Goal: Information Seeking & Learning: Compare options

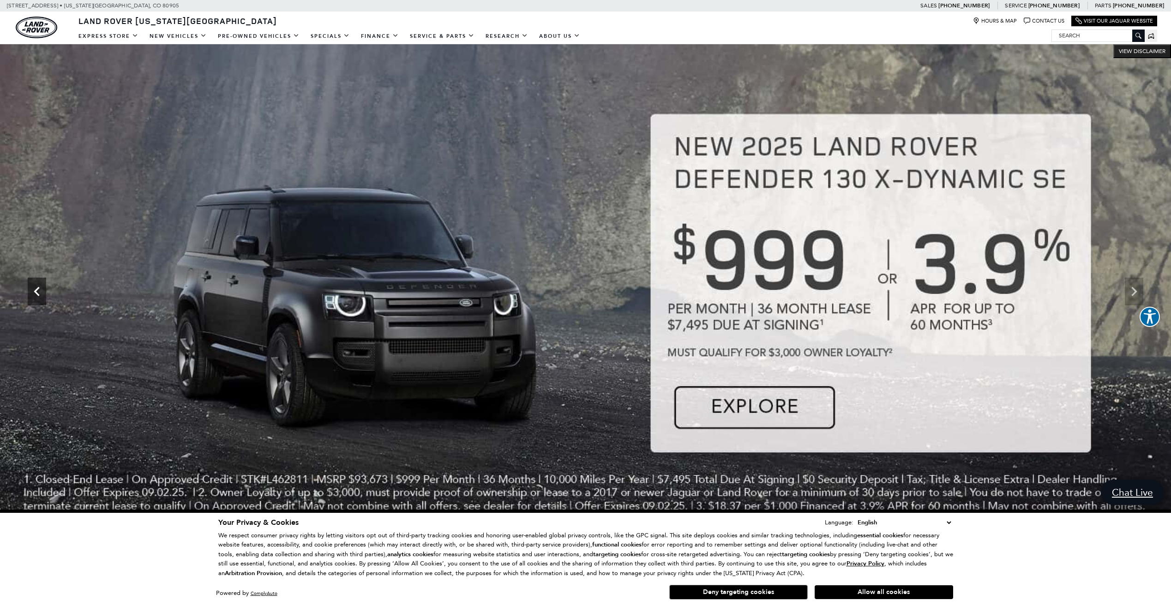
click at [39, 287] on icon "Previous" at bounding box center [37, 291] width 18 height 18
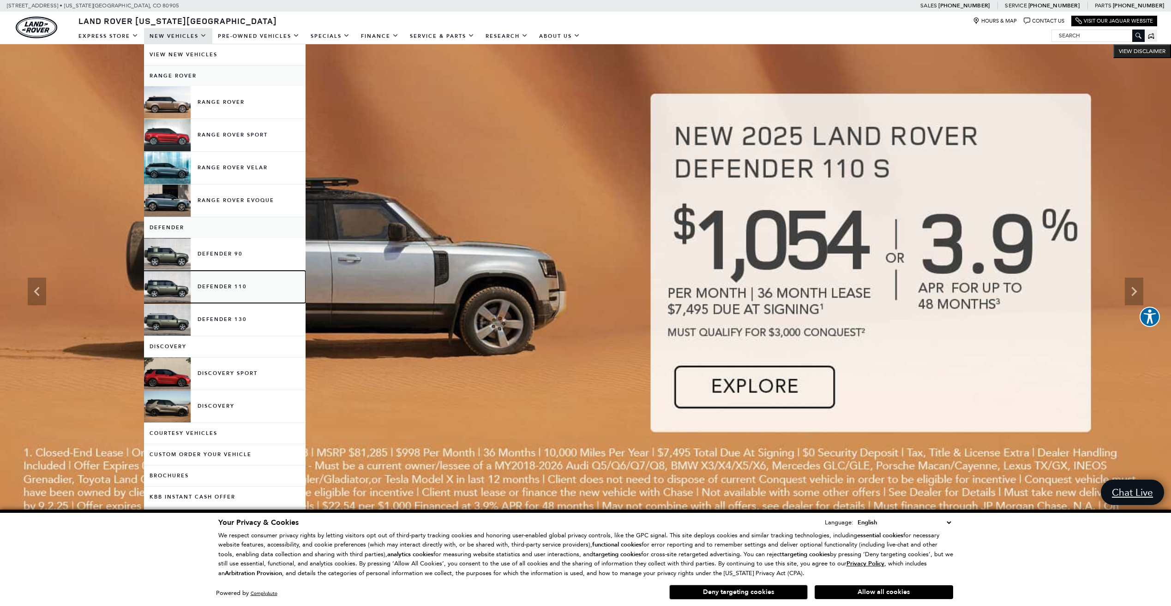
click at [237, 291] on link "Defender 110" at bounding box center [225, 287] width 162 height 32
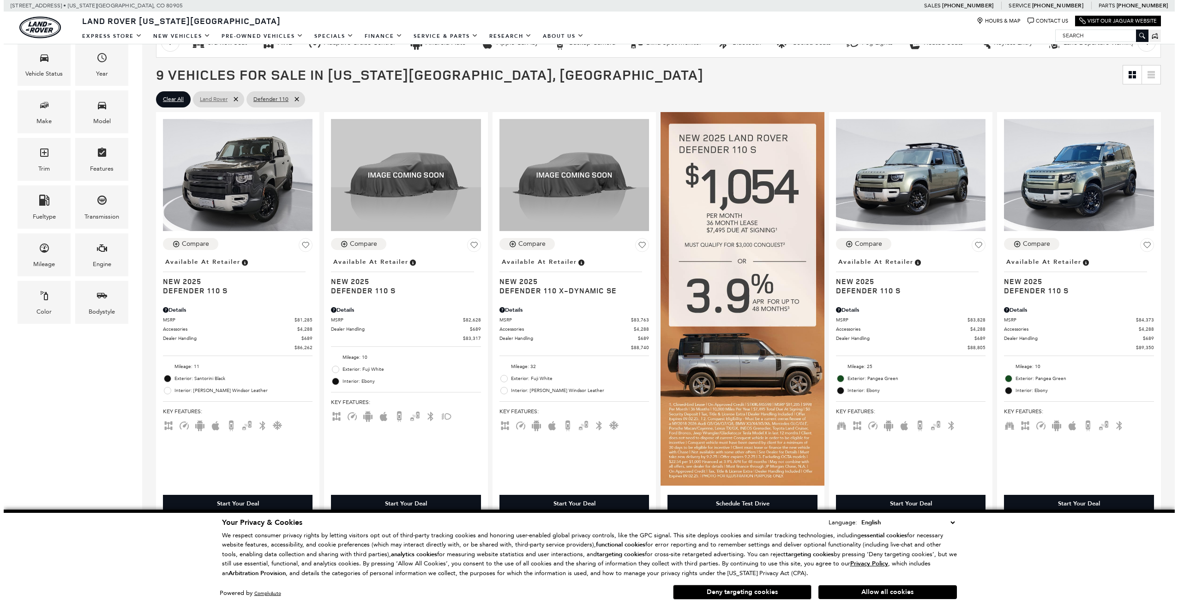
scroll to position [185, 0]
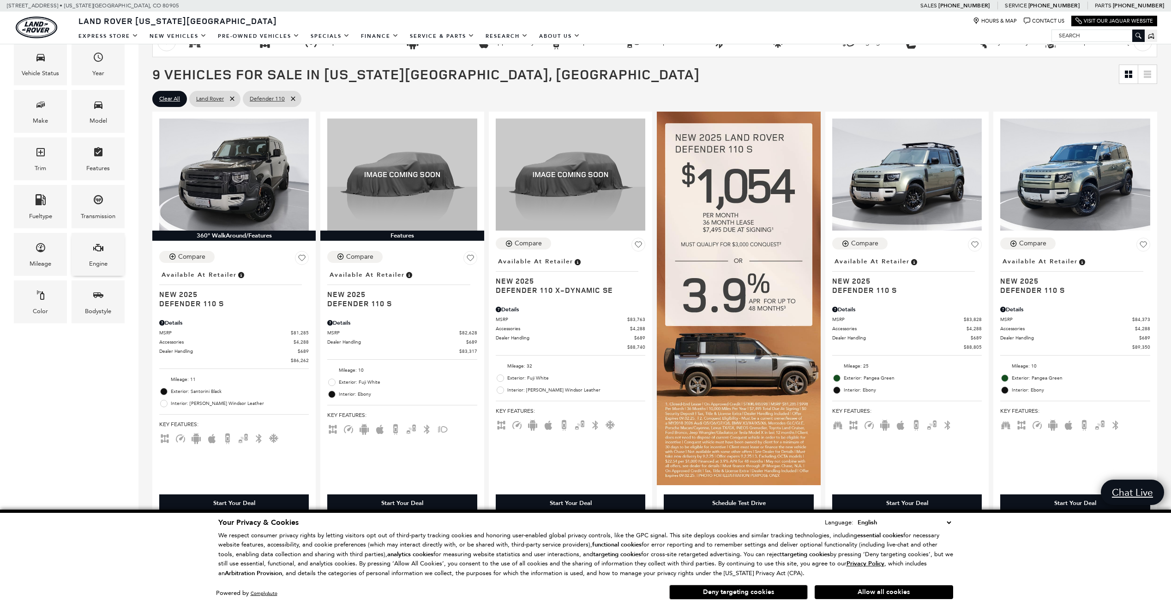
click at [90, 264] on div "Engine" at bounding box center [98, 264] width 18 height 10
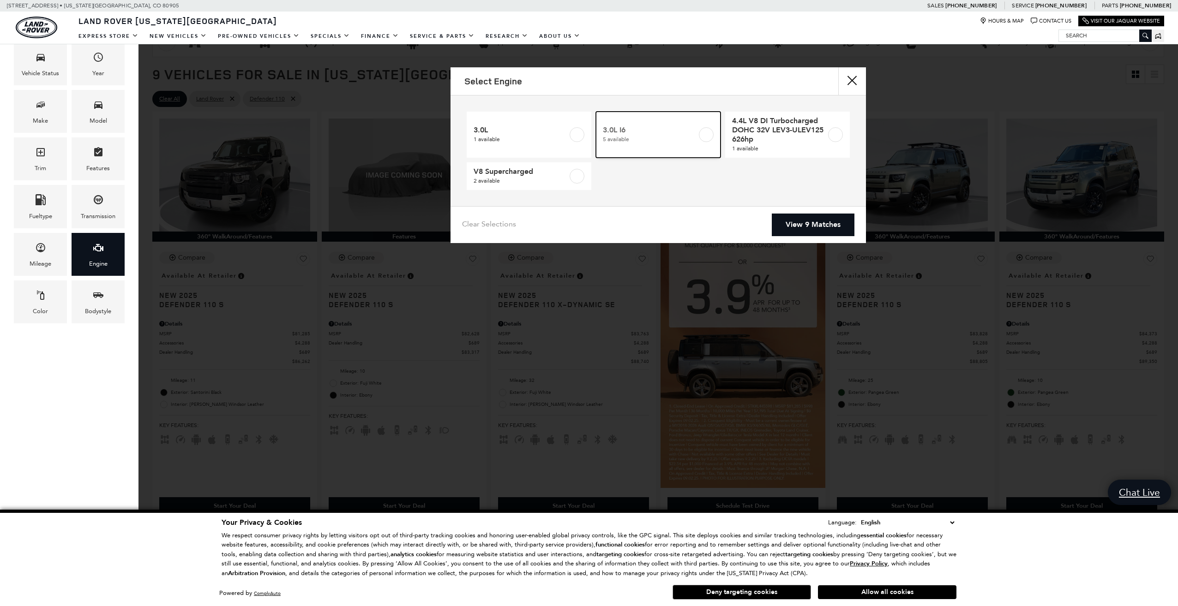
click at [706, 132] on label at bounding box center [706, 134] width 15 height 15
type input "$84,373"
checkbox input "true"
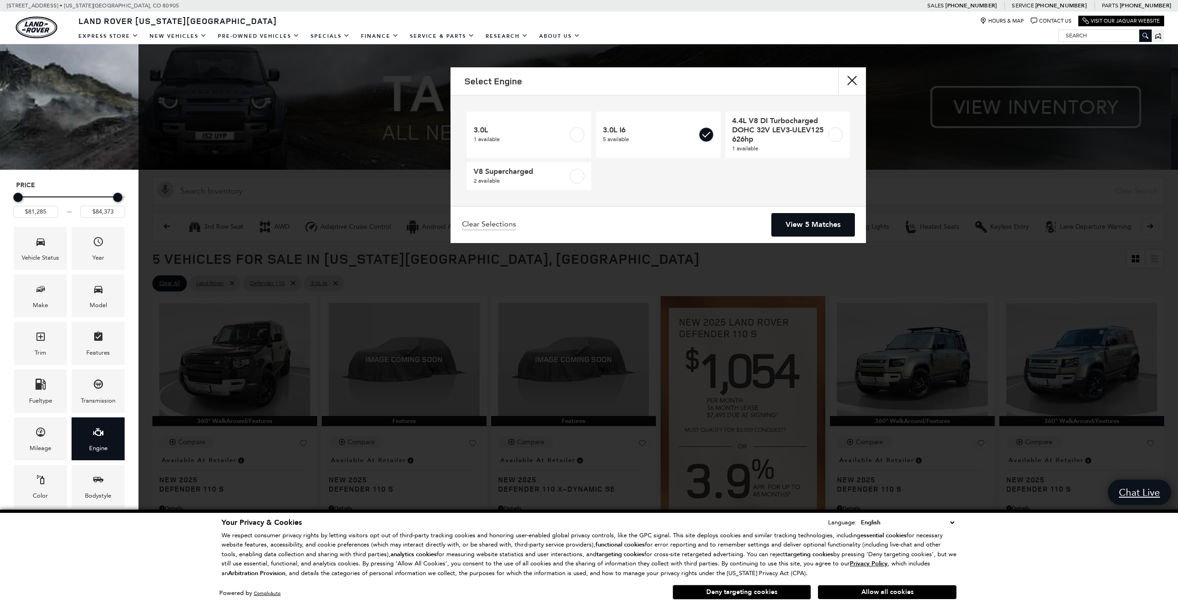
click at [808, 223] on link "View 5 Matches" at bounding box center [813, 225] width 83 height 23
